Goal: Task Accomplishment & Management: Manage account settings

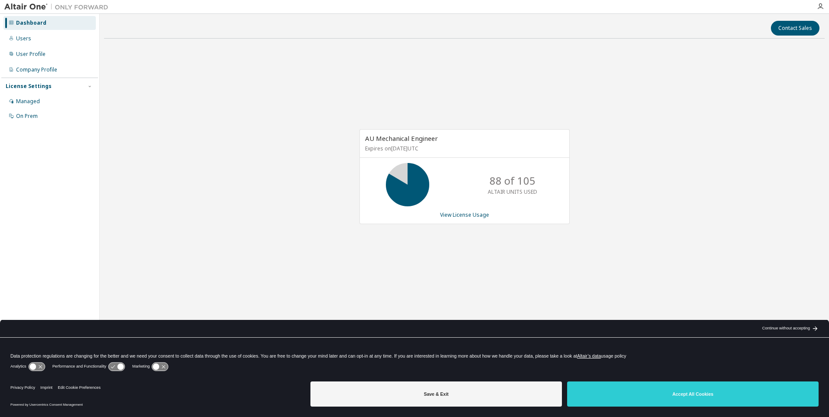
click at [369, 255] on div "AU Mechanical Engineer Expires on [DATE] UTC 88 of 105 ALTAIR UNITS USED View L…" at bounding box center [464, 181] width 721 height 271
click at [464, 222] on div "AU Mechanical Engineer Expires on [DATE] UTC 88 of 105 ALTAIR UNITS USED View L…" at bounding box center [465, 176] width 210 height 95
click at [468, 217] on link "View License Usage" at bounding box center [464, 214] width 49 height 7
click at [451, 219] on div "AU Mechanical Engineer Expires on [DATE] UTC 88 of 105 ALTAIR UNITS USED View L…" at bounding box center [465, 176] width 210 height 95
click at [452, 215] on link "View License Usage" at bounding box center [464, 214] width 49 height 7
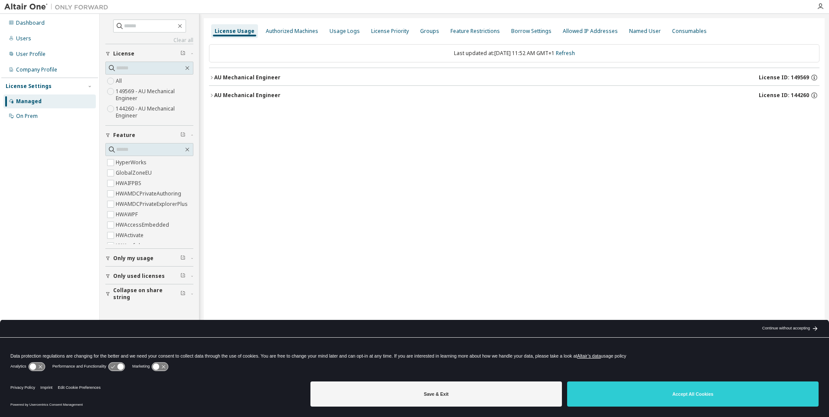
click at [238, 76] on div "AU Mechanical Engineer" at bounding box center [247, 77] width 66 height 7
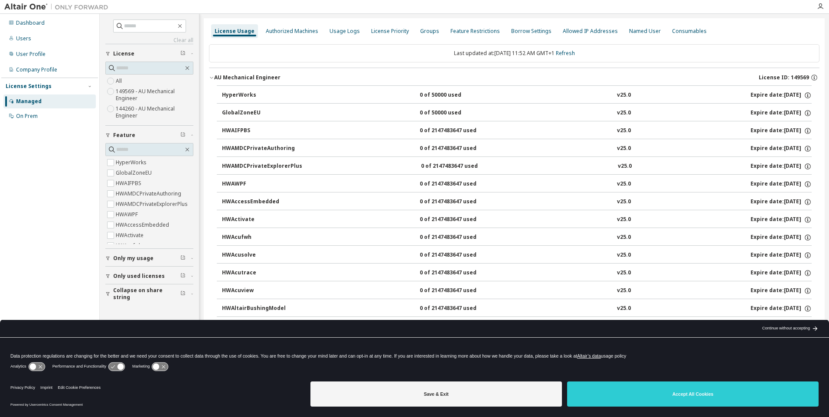
click at [238, 76] on div "AU Mechanical Engineer" at bounding box center [247, 77] width 66 height 7
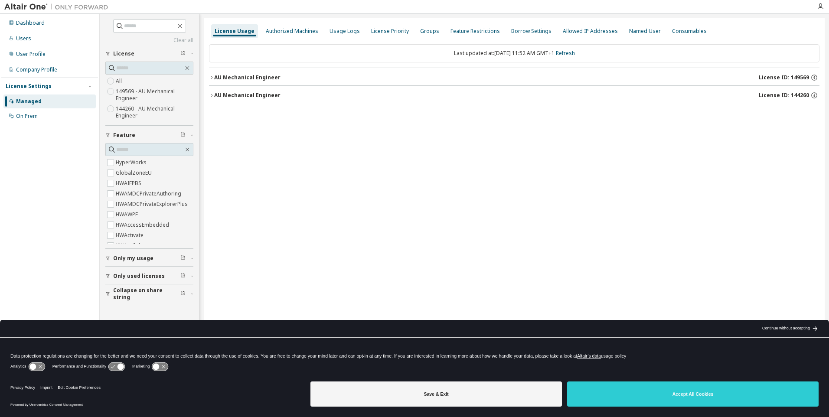
click at [244, 97] on div "AU Mechanical Engineer" at bounding box center [247, 95] width 66 height 7
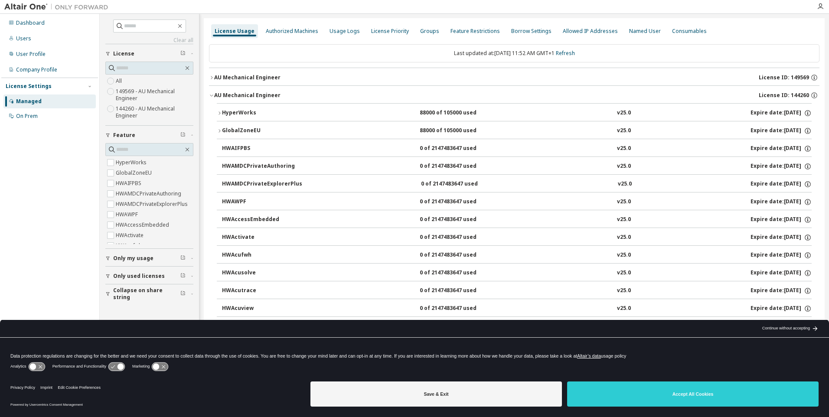
click at [244, 97] on div "AU Mechanical Engineer" at bounding box center [247, 95] width 66 height 7
